Goal: Ask a question: Seek information or help from site administrators or community

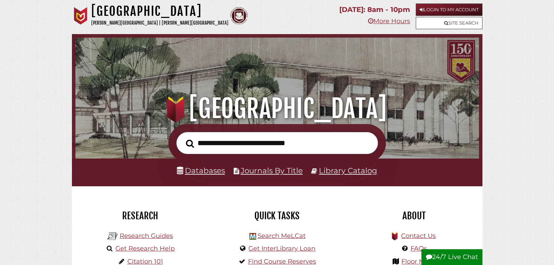
scroll to position [133, 400]
click at [425, 22] on link "Site Search" at bounding box center [449, 23] width 67 height 12
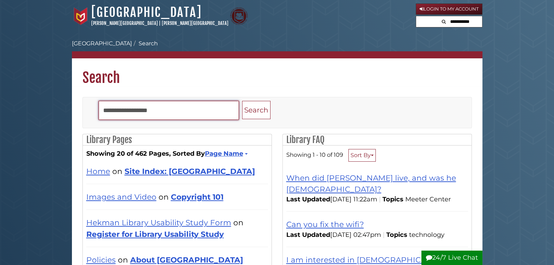
click at [159, 105] on input "Search" at bounding box center [169, 110] width 140 height 19
type input "**********"
click at [242, 101] on button "Search" at bounding box center [256, 110] width 28 height 19
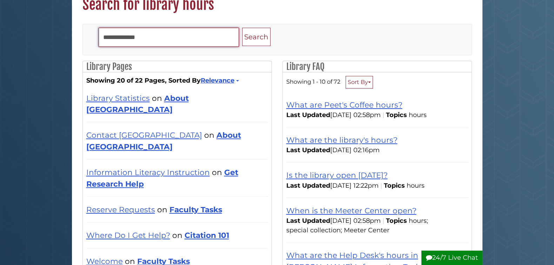
scroll to position [79, 0]
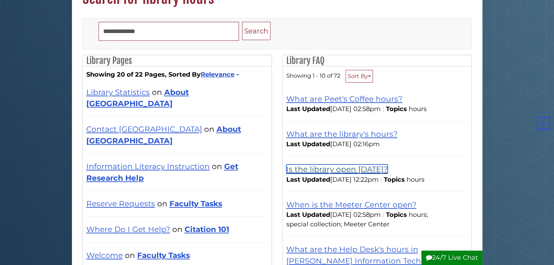
click at [315, 167] on link "Is the library open on Sunday?" at bounding box center [337, 168] width 101 height 9
